Goal: Task Accomplishment & Management: Manage account settings

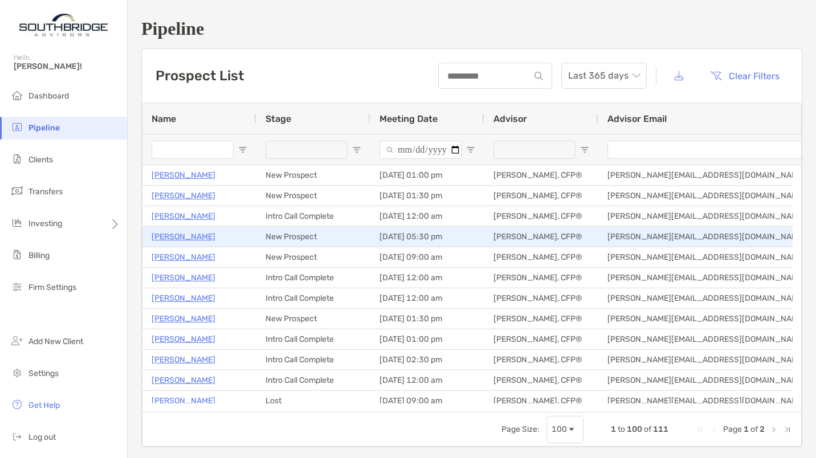
click at [179, 236] on p "Harke Kaji" at bounding box center [184, 237] width 64 height 14
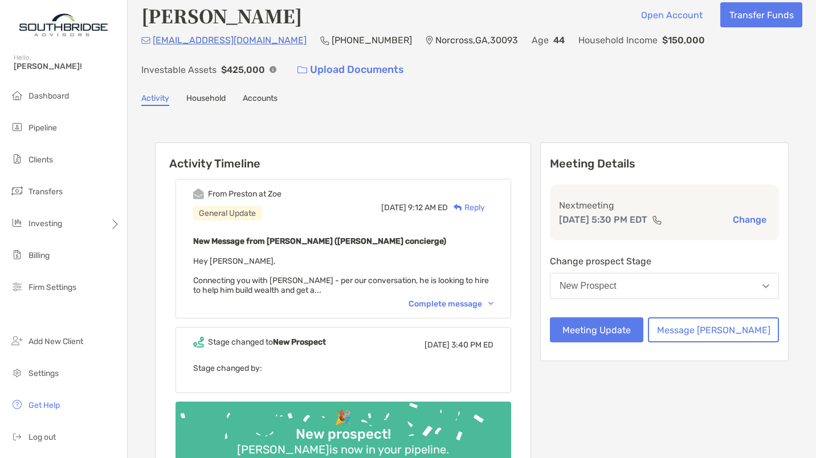
scroll to position [12, 0]
click at [485, 303] on div "Complete message" at bounding box center [450, 304] width 85 height 10
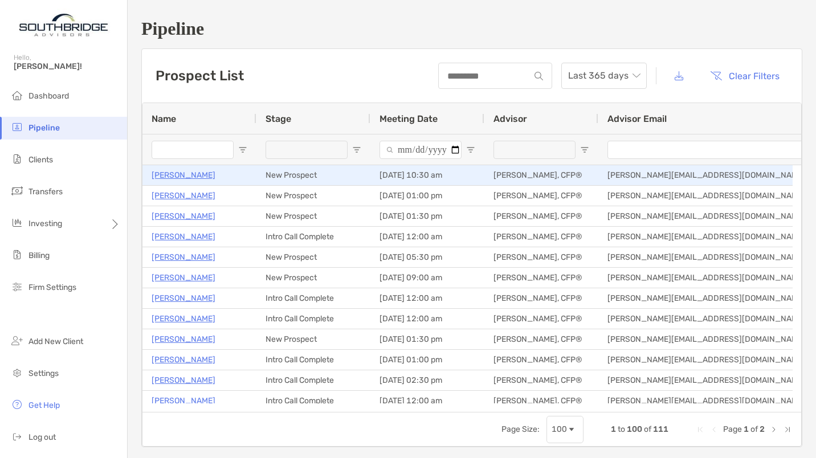
click at [191, 173] on p "[PERSON_NAME]" at bounding box center [184, 175] width 64 height 14
click at [194, 171] on p "[PERSON_NAME]" at bounding box center [184, 175] width 64 height 14
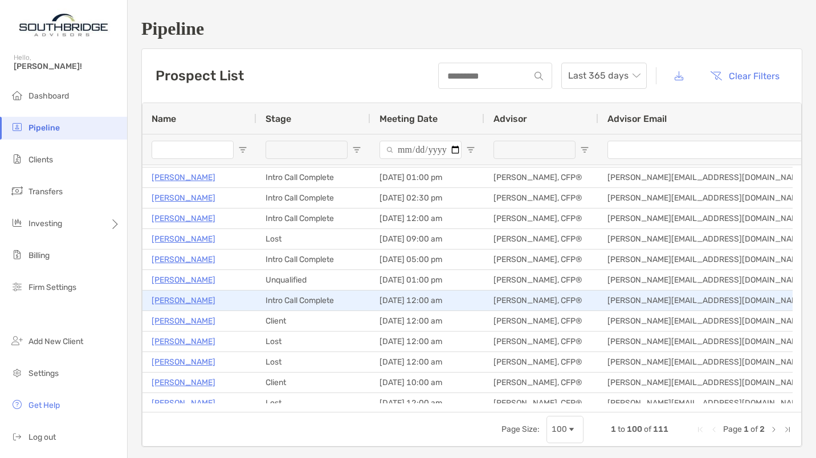
click at [198, 296] on p "Richard Carroll" at bounding box center [184, 300] width 64 height 14
